Goal: Task Accomplishment & Management: Manage account settings

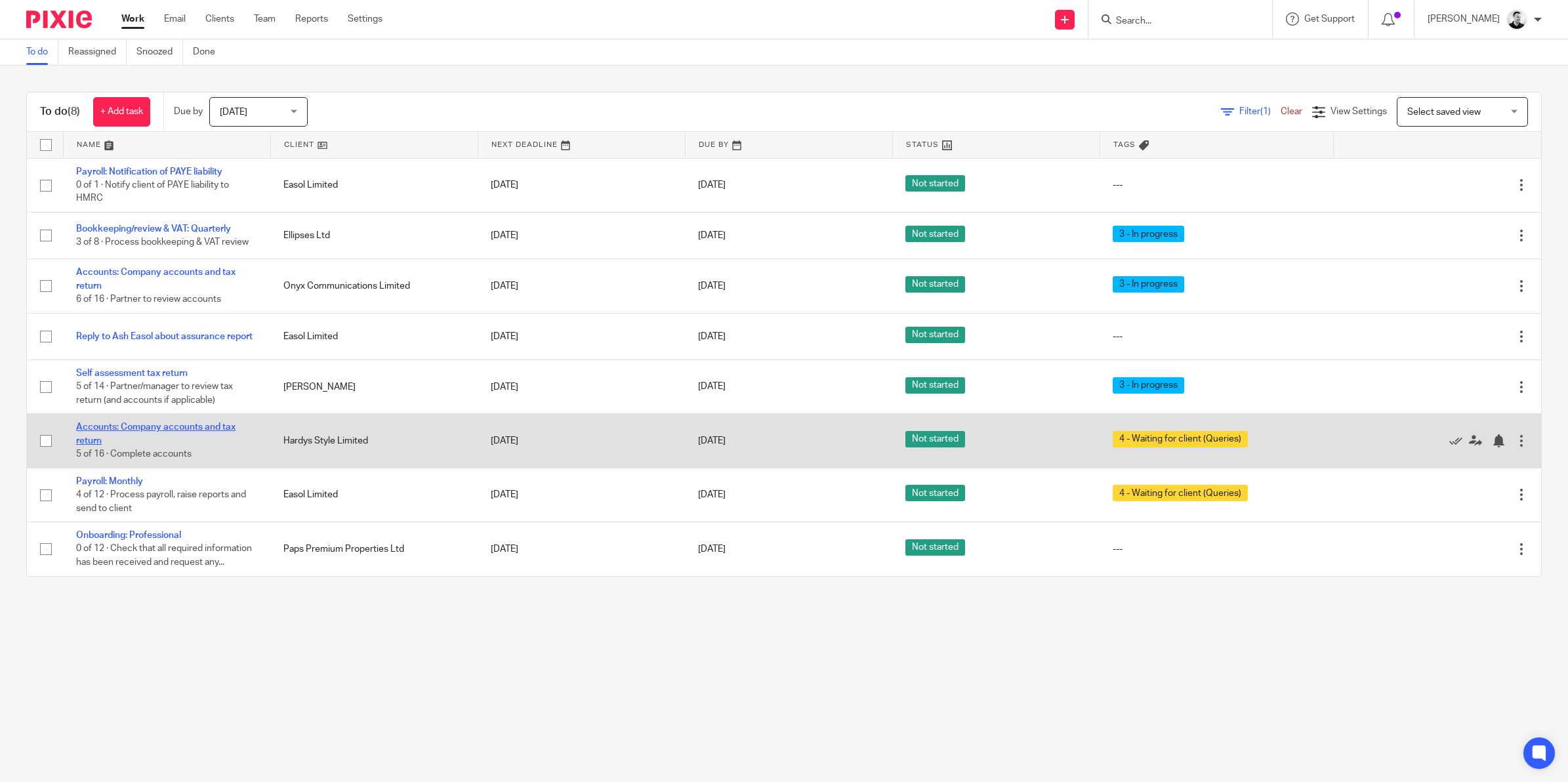
click at [201, 423] on link "Accounts: Company accounts and tax return" at bounding box center [156, 433] width 159 height 22
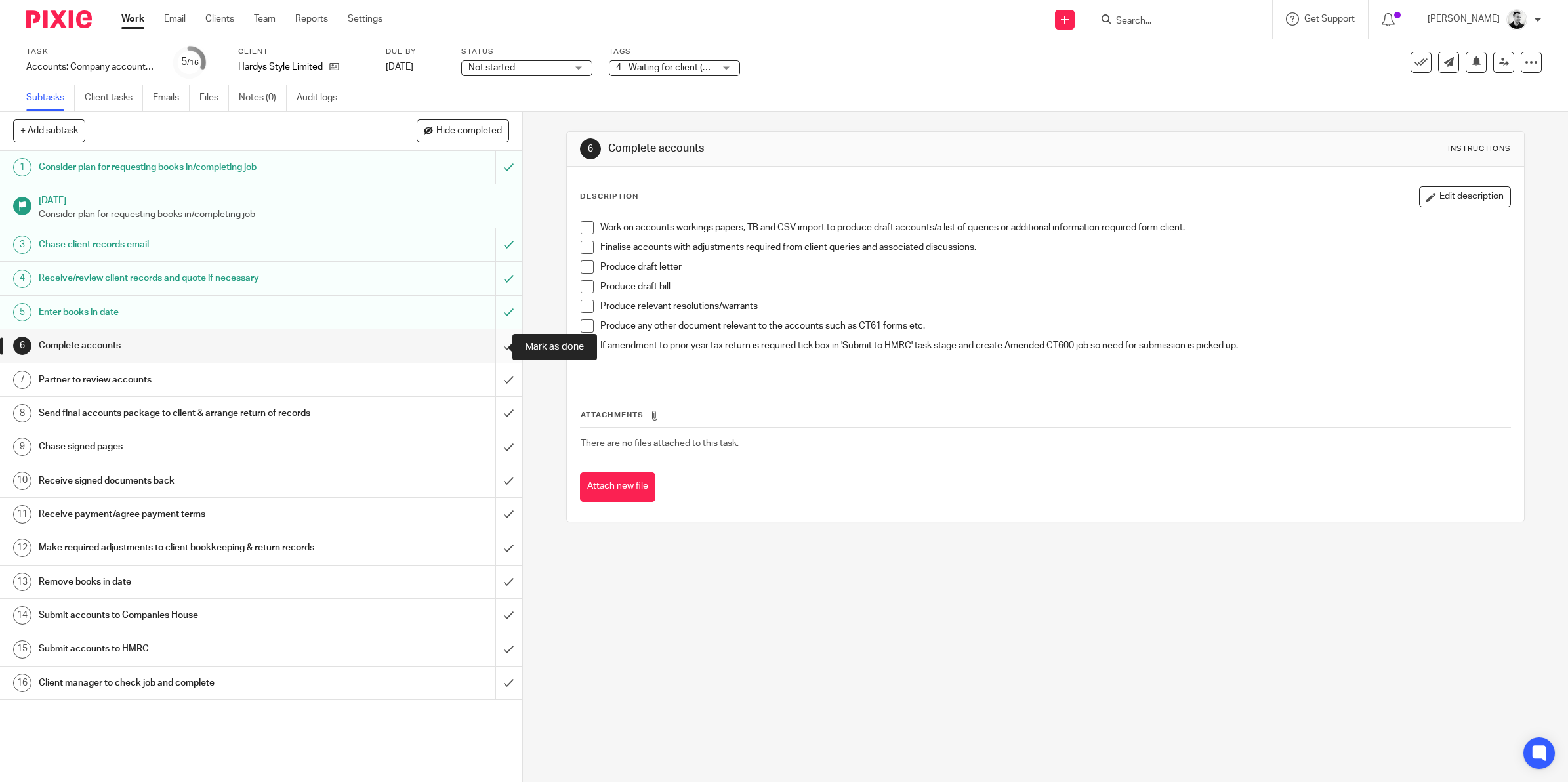
click at [489, 343] on input "submit" at bounding box center [261, 346] width 522 height 33
click at [496, 389] on input "submit" at bounding box center [261, 380] width 522 height 33
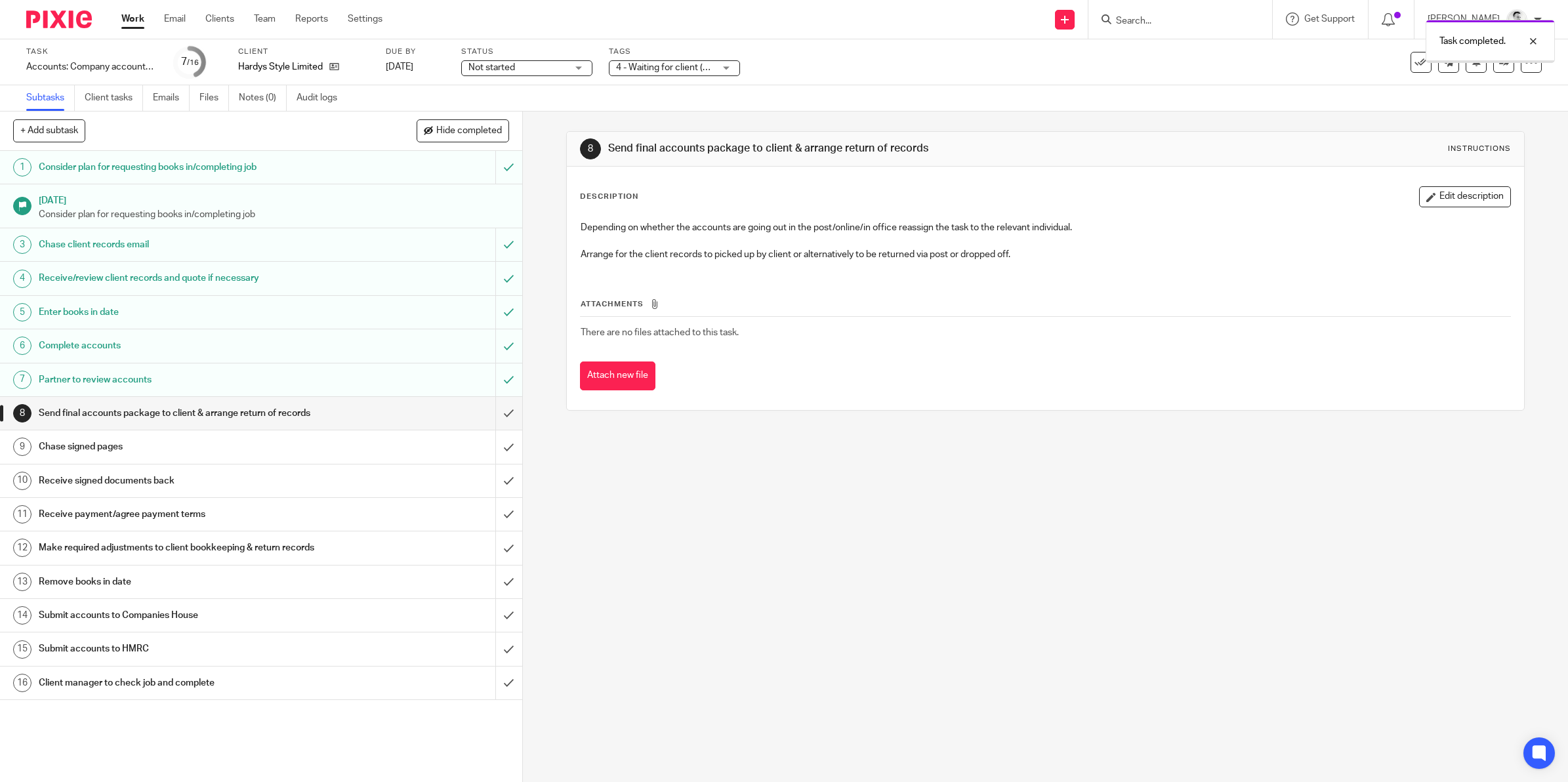
click at [670, 54] on label "Tags" at bounding box center [675, 51] width 131 height 11
click at [673, 61] on span "4 - Waiting for client (Queries)" at bounding box center [665, 67] width 99 height 14
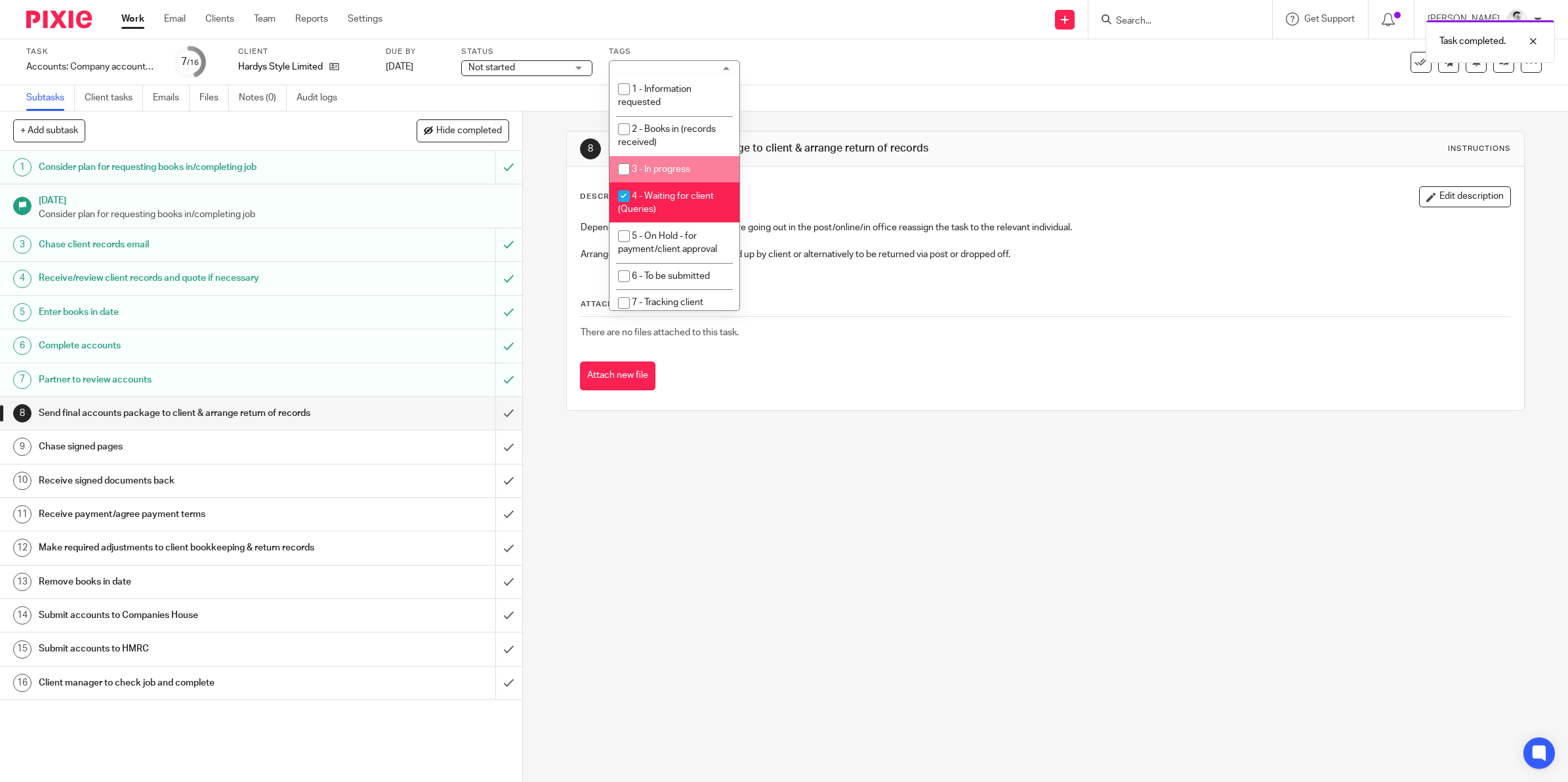
click at [658, 191] on span "4 - Waiting for client (Queries)" at bounding box center [665, 203] width 96 height 23
checkbox input "false"
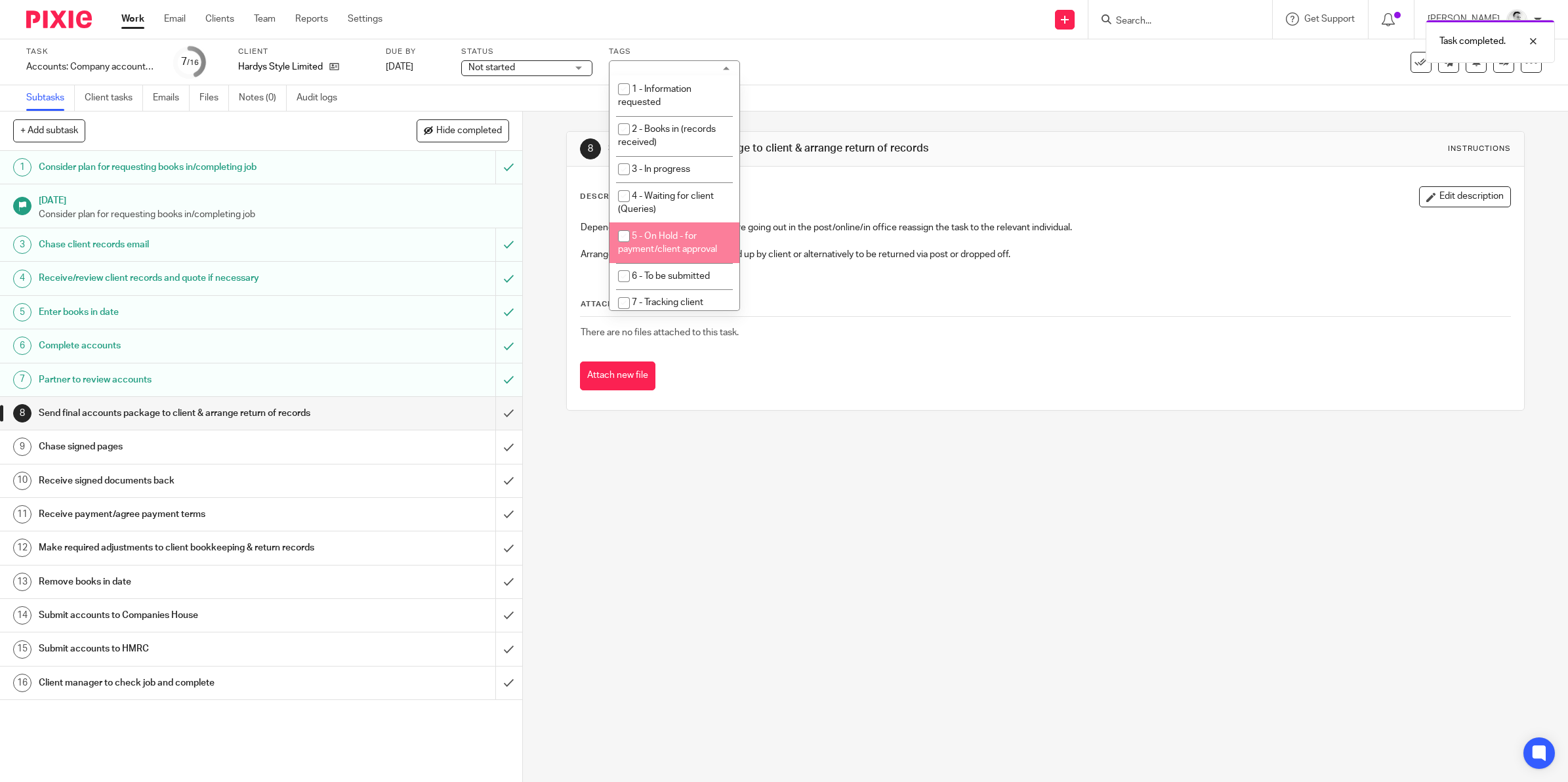
drag, startPoint x: 686, startPoint y: 240, endPoint x: 693, endPoint y: 233, distance: 9.9
click at [686, 239] on li "5 - On Hold - for payment/client approval" at bounding box center [674, 242] width 130 height 40
checkbox input "true"
click at [859, 63] on div "Task completed." at bounding box center [1169, 38] width 770 height 50
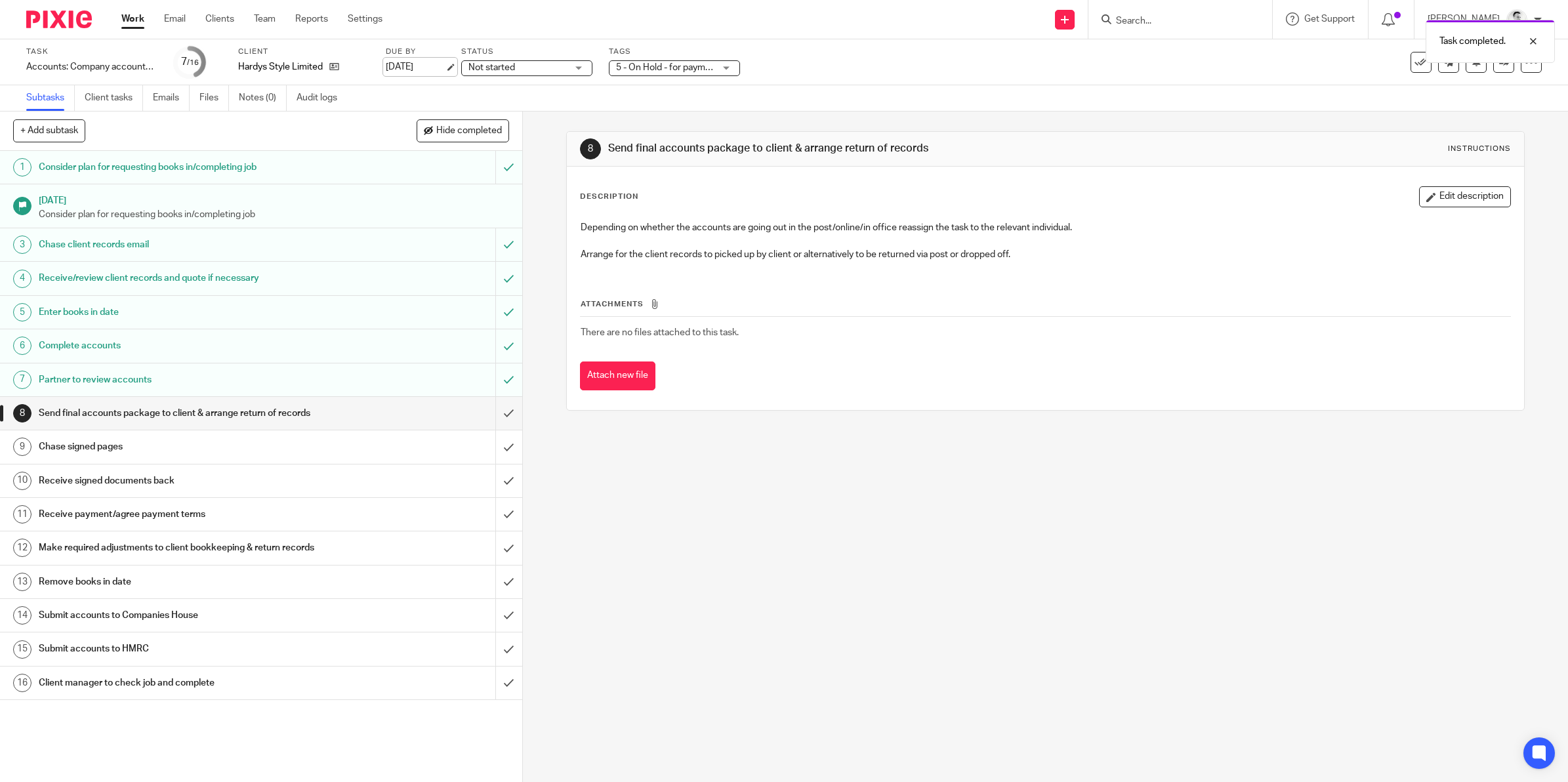
click at [417, 66] on link "[DATE]" at bounding box center [415, 67] width 59 height 14
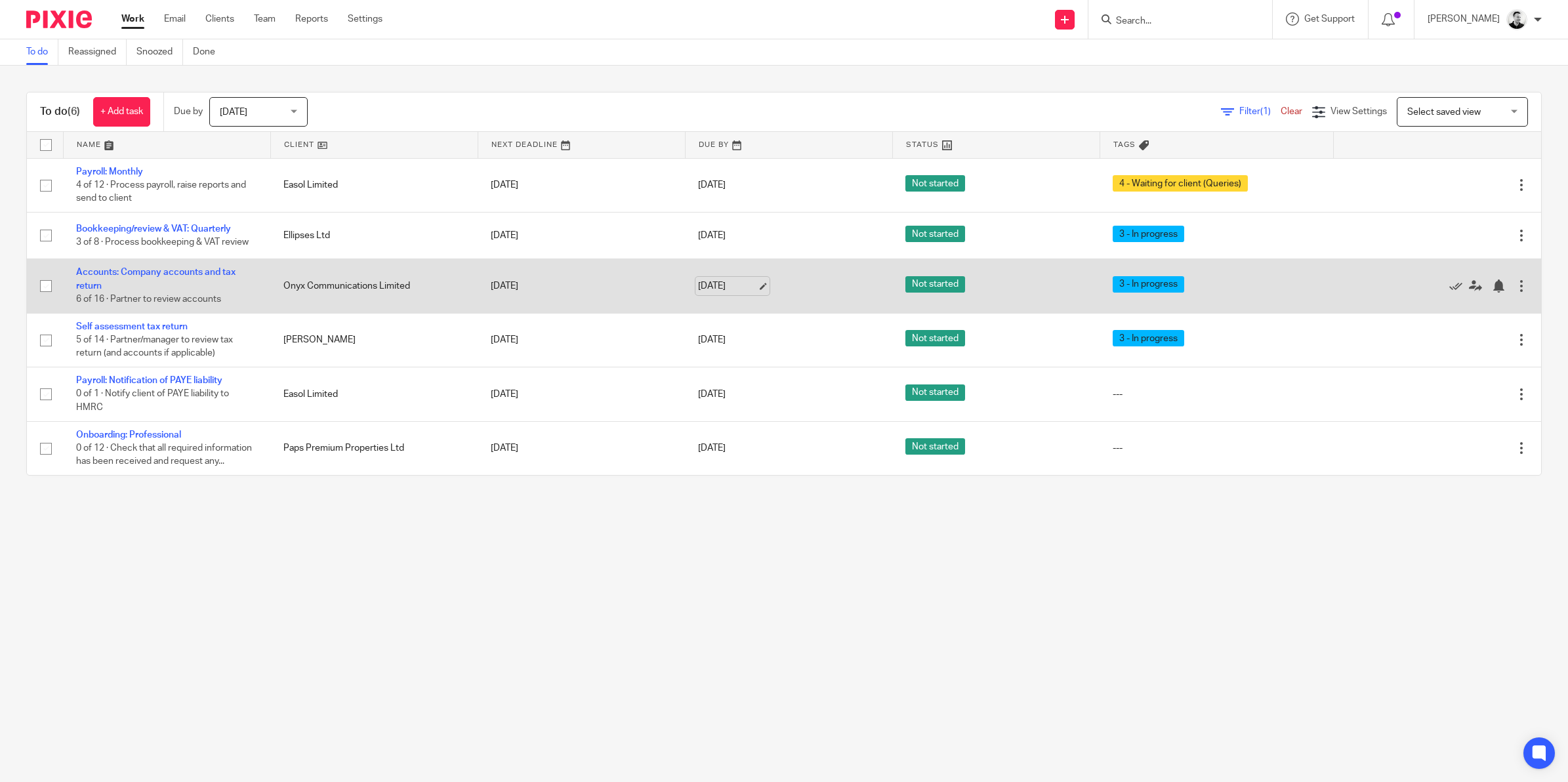
click at [727, 287] on link "[DATE]" at bounding box center [727, 286] width 59 height 14
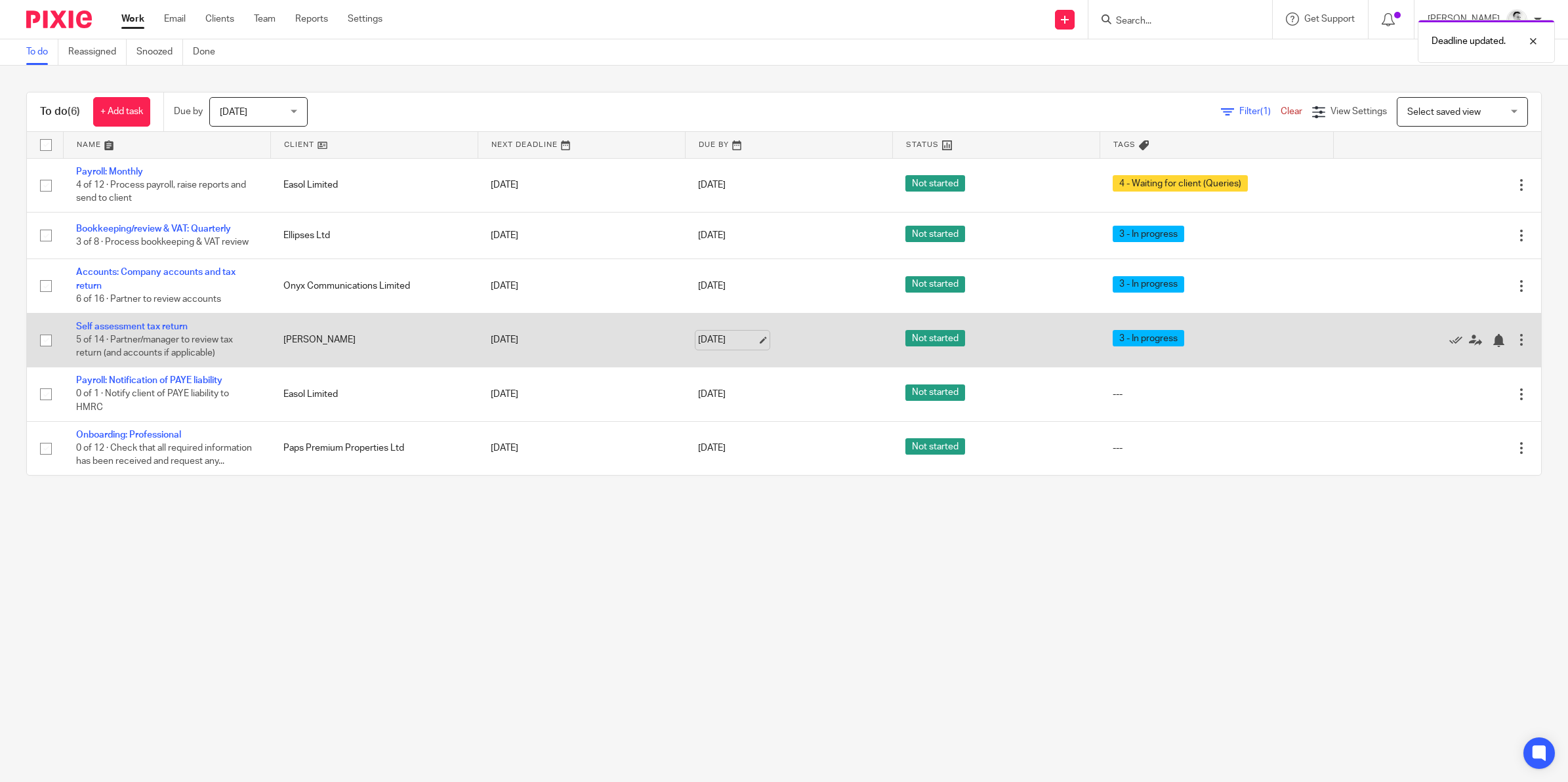
click at [725, 343] on link "[DATE]" at bounding box center [727, 340] width 59 height 14
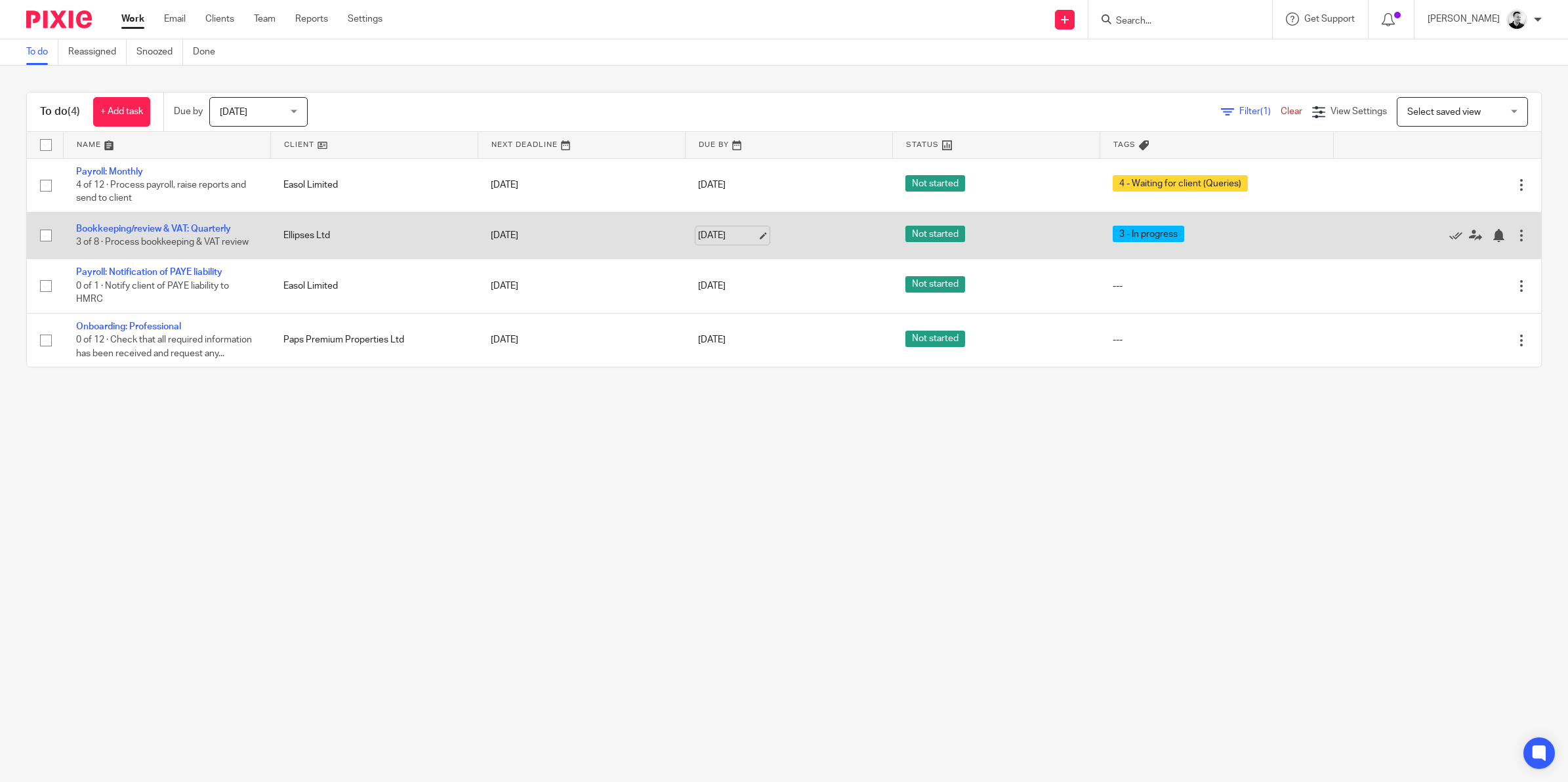
click at [708, 233] on link "[DATE]" at bounding box center [727, 236] width 59 height 14
